Goal: Task Accomplishment & Management: Use online tool/utility

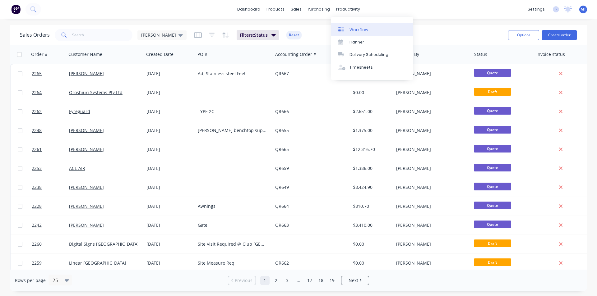
click at [352, 29] on div "Workflow" at bounding box center [358, 30] width 19 height 6
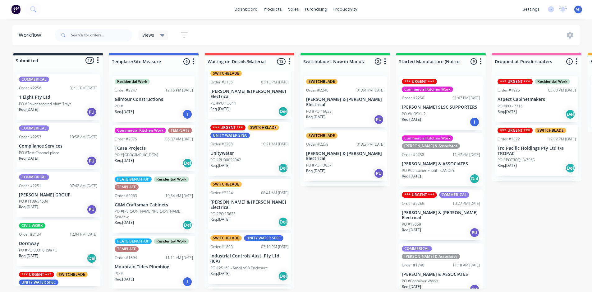
scroll to position [124, 0]
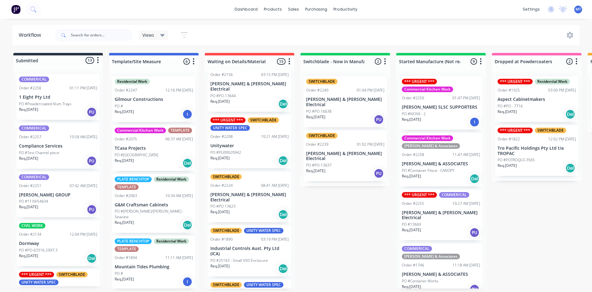
click at [441, 108] on p "[PERSON_NAME] SLSC SUPPORTERS" at bounding box center [441, 106] width 78 height 5
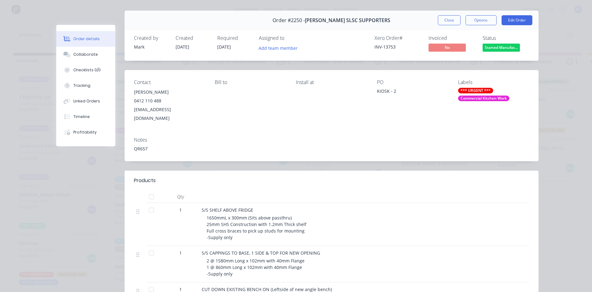
scroll to position [0, 0]
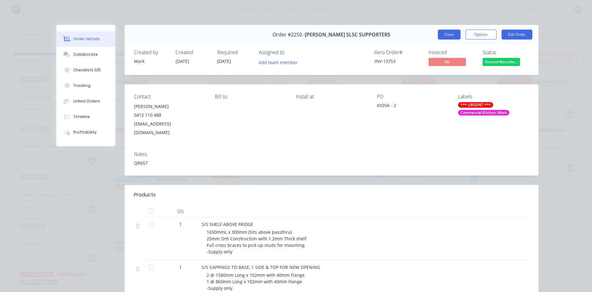
click at [449, 34] on button "Close" at bounding box center [449, 35] width 23 height 10
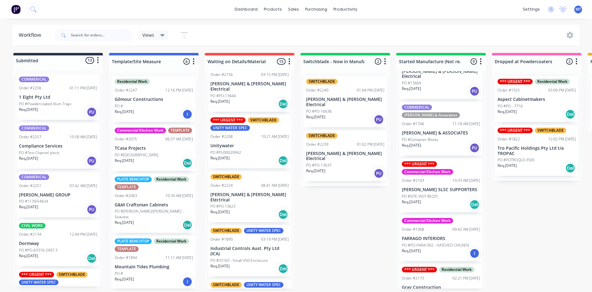
scroll to position [155, 0]
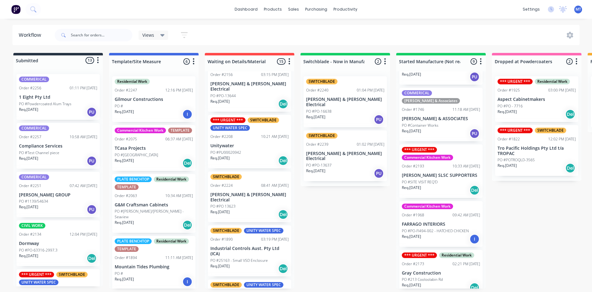
click at [439, 179] on div "PO #SITE VISIT REQ'D" at bounding box center [441, 182] width 78 height 6
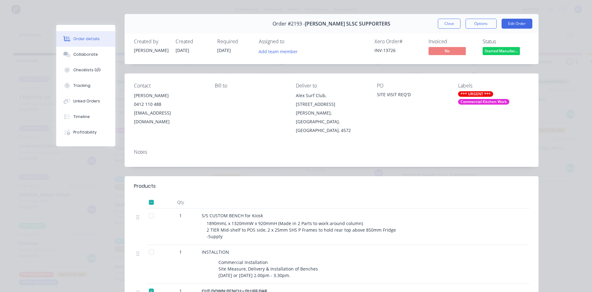
scroll to position [0, 0]
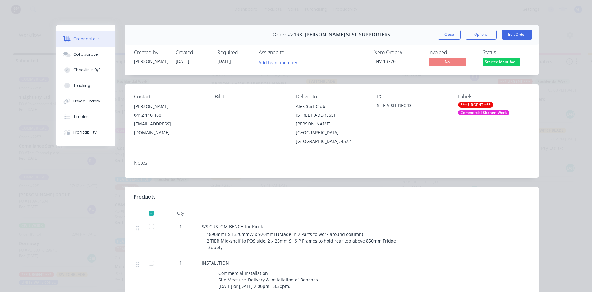
click at [443, 33] on button "Close" at bounding box center [449, 35] width 23 height 10
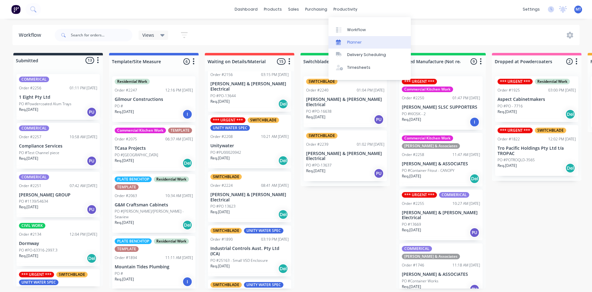
click at [353, 42] on div "Planner" at bounding box center [354, 42] width 15 height 6
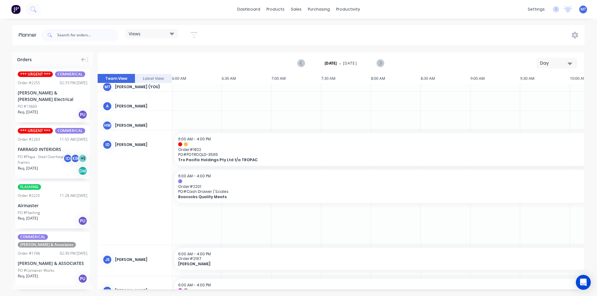
scroll to position [0, 0]
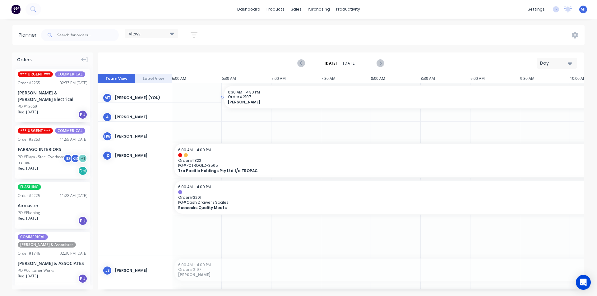
drag, startPoint x: 210, startPoint y: 267, endPoint x: 258, endPoint y: 97, distance: 176.8
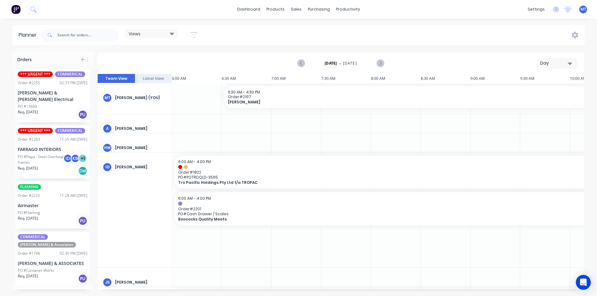
click at [570, 63] on icon "button" at bounding box center [570, 63] width 4 height 2
click at [554, 92] on div "Week" at bounding box center [546, 92] width 62 height 12
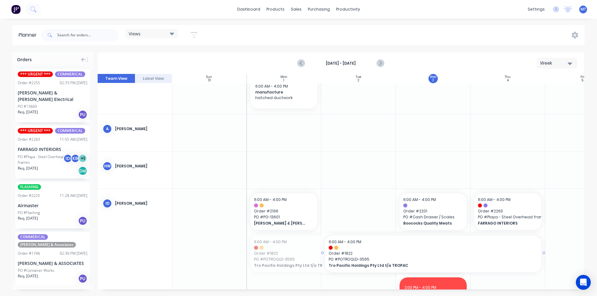
drag, startPoint x: 354, startPoint y: 287, endPoint x: 453, endPoint y: 287, distance: 98.6
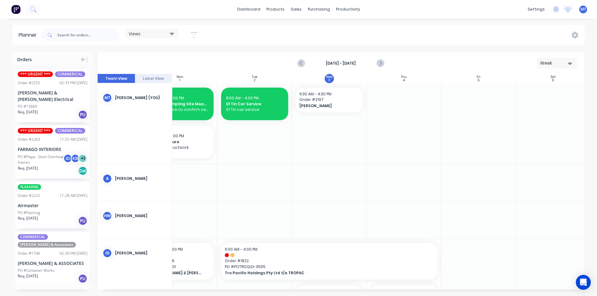
scroll to position [0, 113]
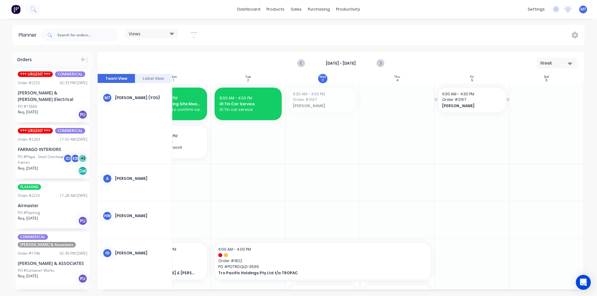
drag, startPoint x: 319, startPoint y: 102, endPoint x: 464, endPoint y: 116, distance: 145.9
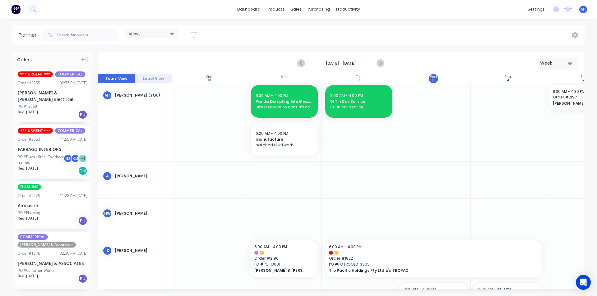
scroll to position [0, 0]
